Goal: Task Accomplishment & Management: Manage account settings

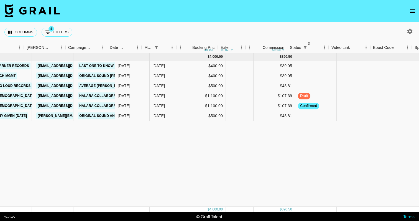
scroll to position [0, 213]
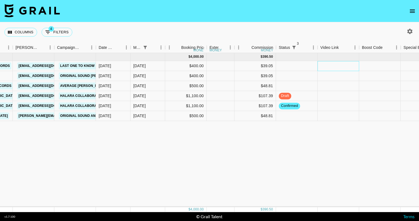
click at [348, 69] on div at bounding box center [339, 66] width 42 height 10
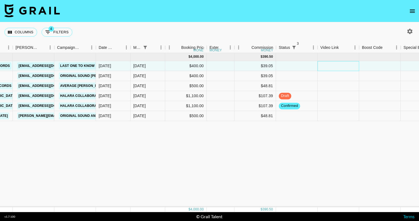
click at [348, 69] on div at bounding box center [339, 66] width 42 height 10
type input "[URL][DOMAIN_NAME]"
click at [381, 69] on div at bounding box center [380, 66] width 42 height 10
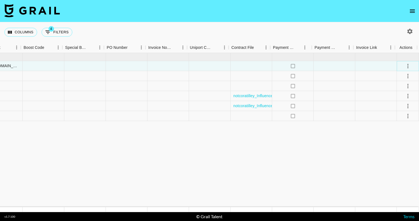
click at [411, 68] on icon "select merge strategy" at bounding box center [408, 66] width 7 height 7
click at [406, 117] on li "Approve" at bounding box center [401, 118] width 36 height 10
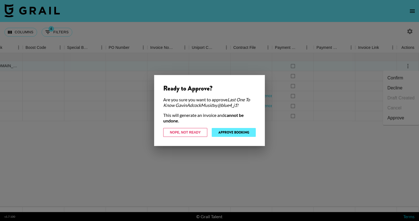
click at [244, 130] on button "Approve Booking" at bounding box center [234, 132] width 44 height 9
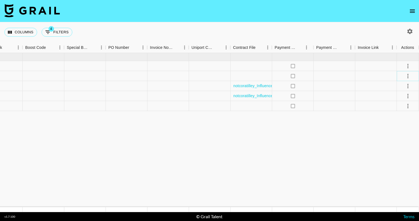
click at [407, 80] on button "select merge strategy" at bounding box center [408, 75] width 9 height 9
click at [401, 98] on li "Decline" at bounding box center [401, 98] width 36 height 10
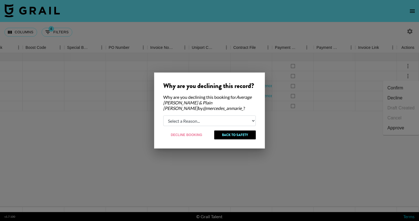
select select "booker_cancel"
click at [193, 135] on button "Decline Booking" at bounding box center [186, 134] width 47 height 9
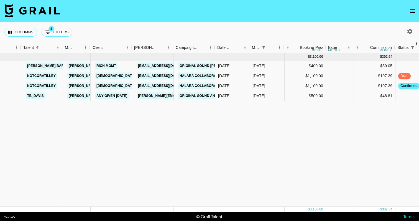
scroll to position [0, 95]
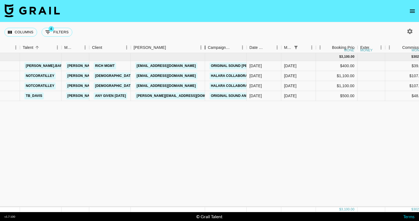
drag, startPoint x: 173, startPoint y: 47, endPoint x: 205, endPoint y: 47, distance: 32.7
click at [205, 47] on div "Booker" at bounding box center [205, 47] width 7 height 11
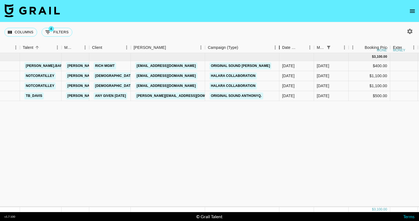
drag, startPoint x: 247, startPoint y: 48, endPoint x: 280, endPoint y: 48, distance: 32.7
click at [280, 48] on div "Campaign (Type)" at bounding box center [279, 47] width 7 height 11
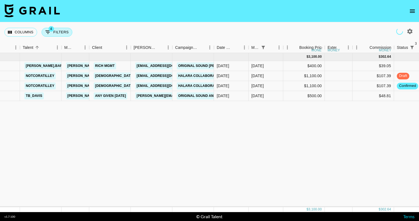
click at [62, 29] on button "4 Filters" at bounding box center [57, 32] width 31 height 9
select select "status"
select select "not"
select select "cancelled"
select select "status"
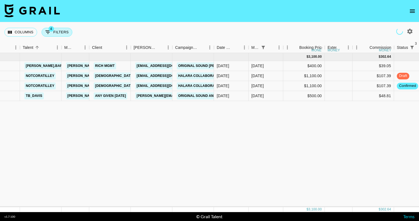
select select "not"
select select "declined"
select select "status"
select select "not"
select select "approved"
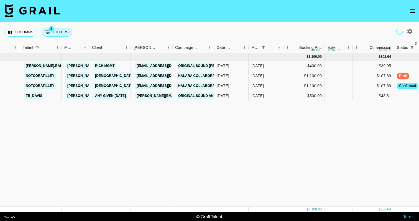
select select "monthDue2"
select select "[DATE]"
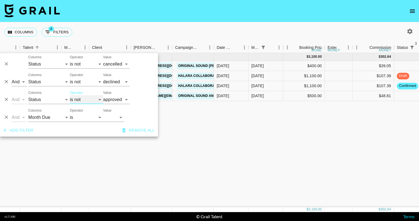
select select "is"
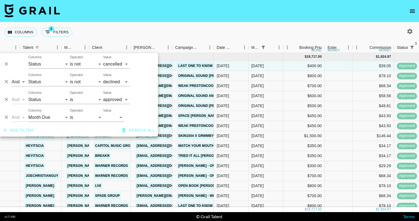
click at [161, 17] on nav at bounding box center [209, 11] width 419 height 22
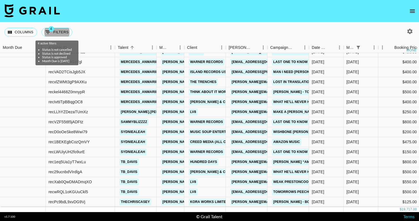
scroll to position [247, 0]
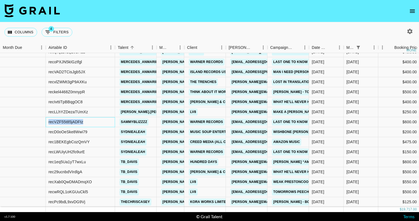
drag, startPoint x: 94, startPoint y: 116, endPoint x: 49, endPoint y: 117, distance: 45.5
click at [49, 117] on div "recVZF55t85jADFtz" at bounding box center [80, 122] width 69 height 10
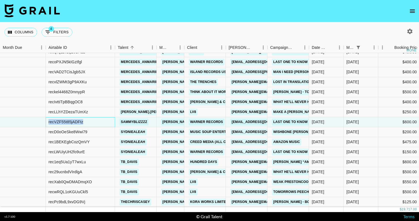
copy div "recVZF55t85jADFtz"
click at [104, 22] on div "Columns 4 Filters + Booking" at bounding box center [209, 32] width 419 height 20
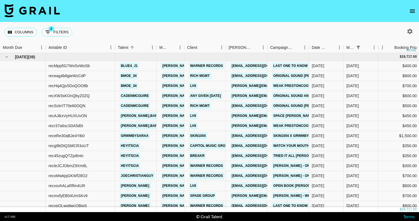
scroll to position [0, 0]
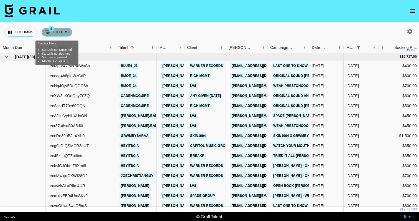
click at [58, 30] on button "4 Filters" at bounding box center [57, 32] width 31 height 9
select select "status"
select select "not"
select select "cancelled"
select select "status"
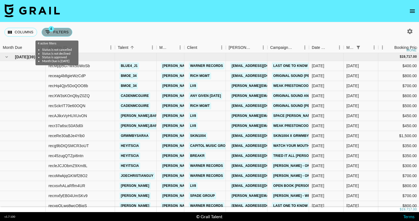
select select "not"
select select "declined"
select select "status"
select select "approved"
select select "monthDue2"
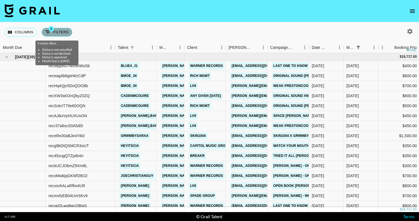
select select "[DATE]"
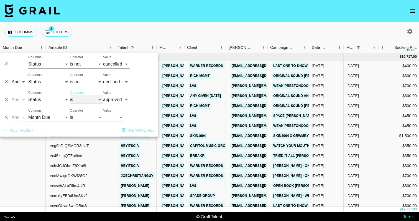
select select "not"
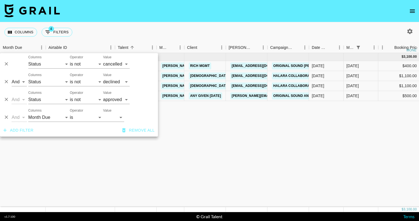
click at [103, 19] on nav at bounding box center [209, 11] width 419 height 22
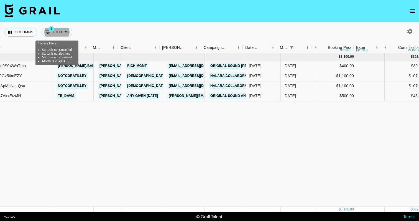
scroll to position [0, 67]
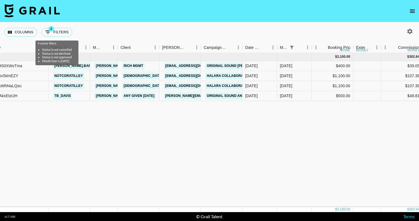
click at [245, 24] on div "Columns 4 Filters + Booking" at bounding box center [209, 32] width 419 height 20
